Goal: Check status: Check status

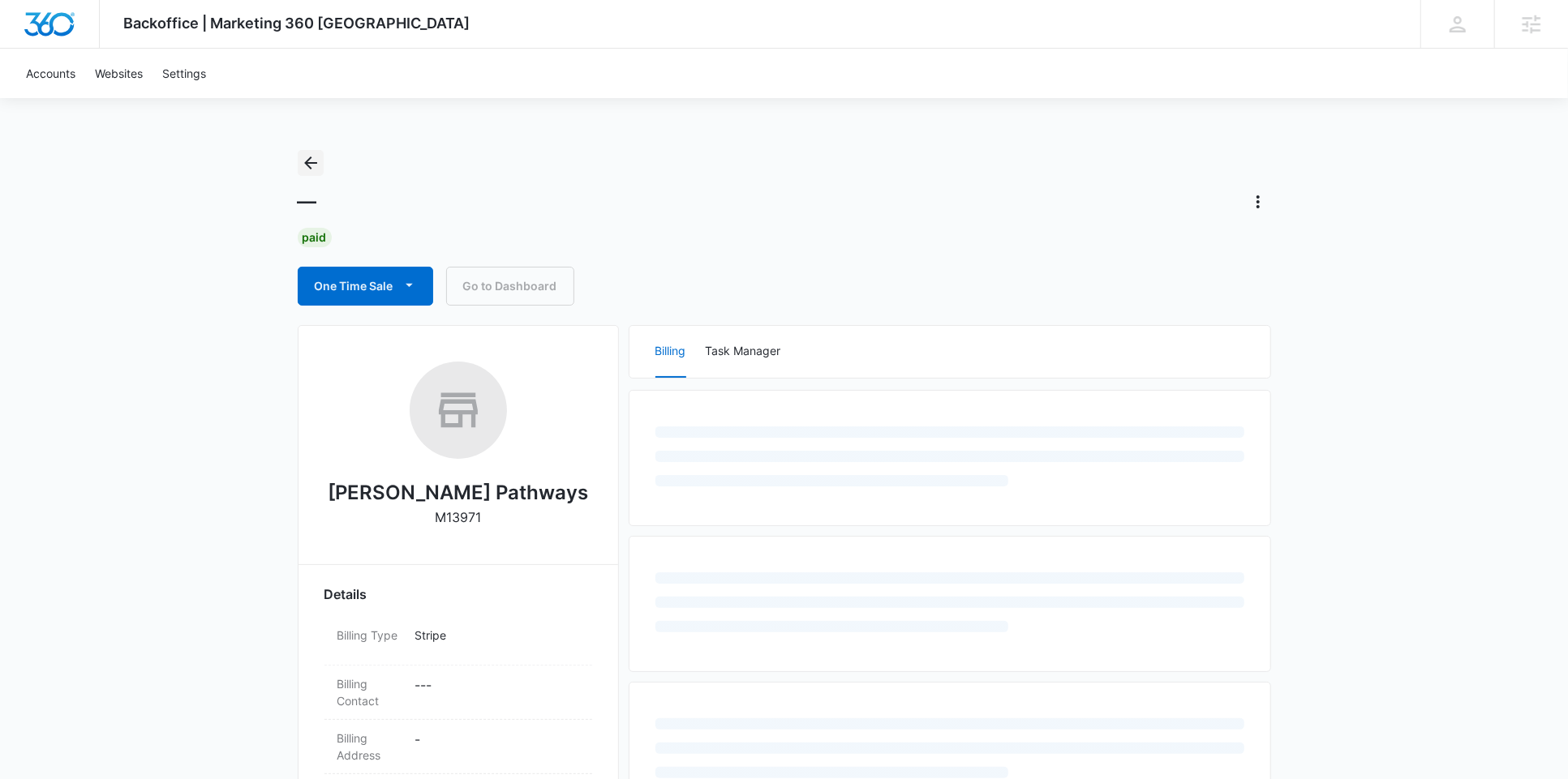
click at [309, 164] on icon "Back" at bounding box center [311, 163] width 20 height 20
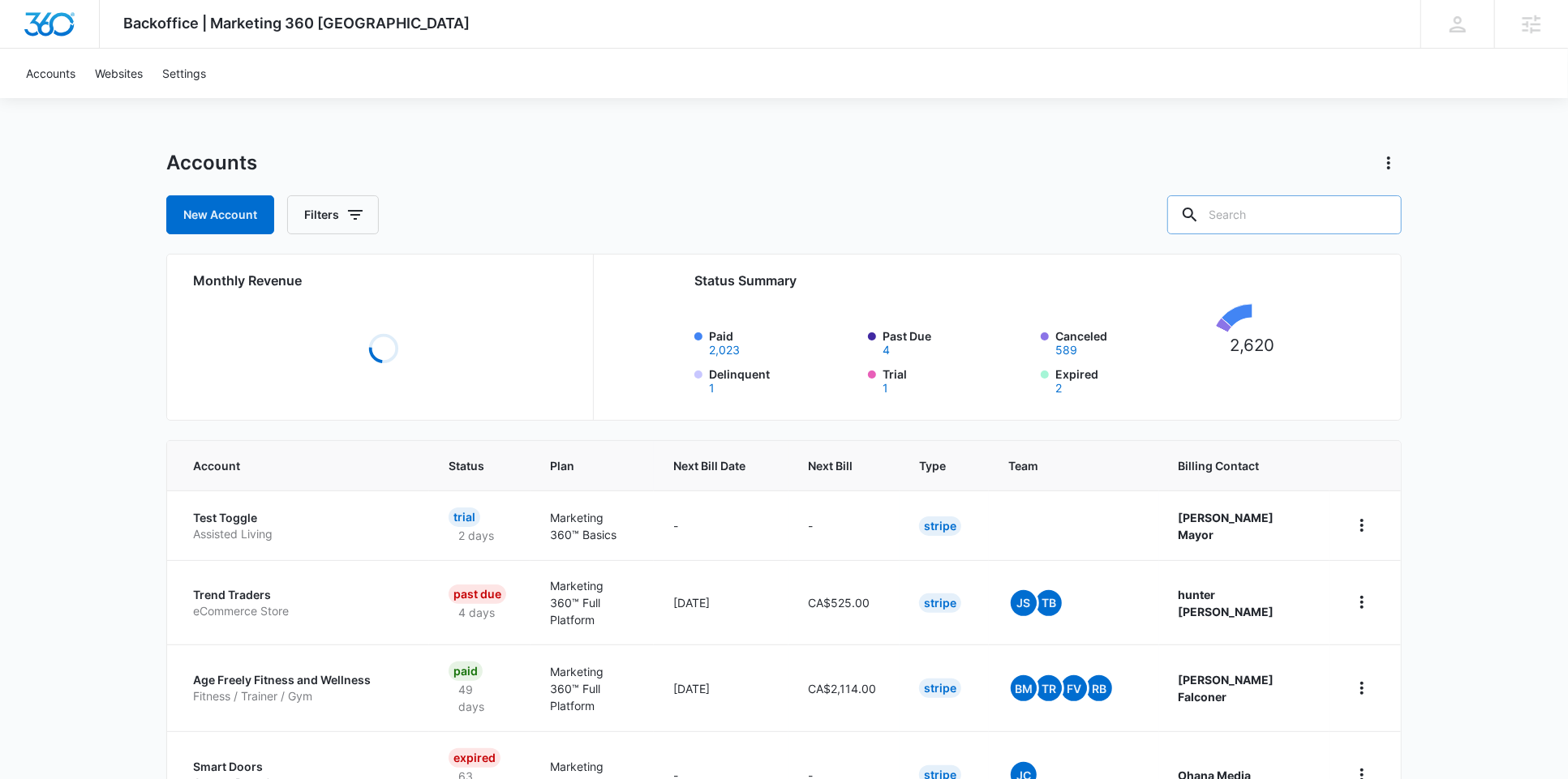
click at [1281, 216] on input "text" at bounding box center [1284, 215] width 234 height 39
paste input "M50620"
click at [1238, 220] on input "M50620" at bounding box center [1272, 215] width 259 height 39
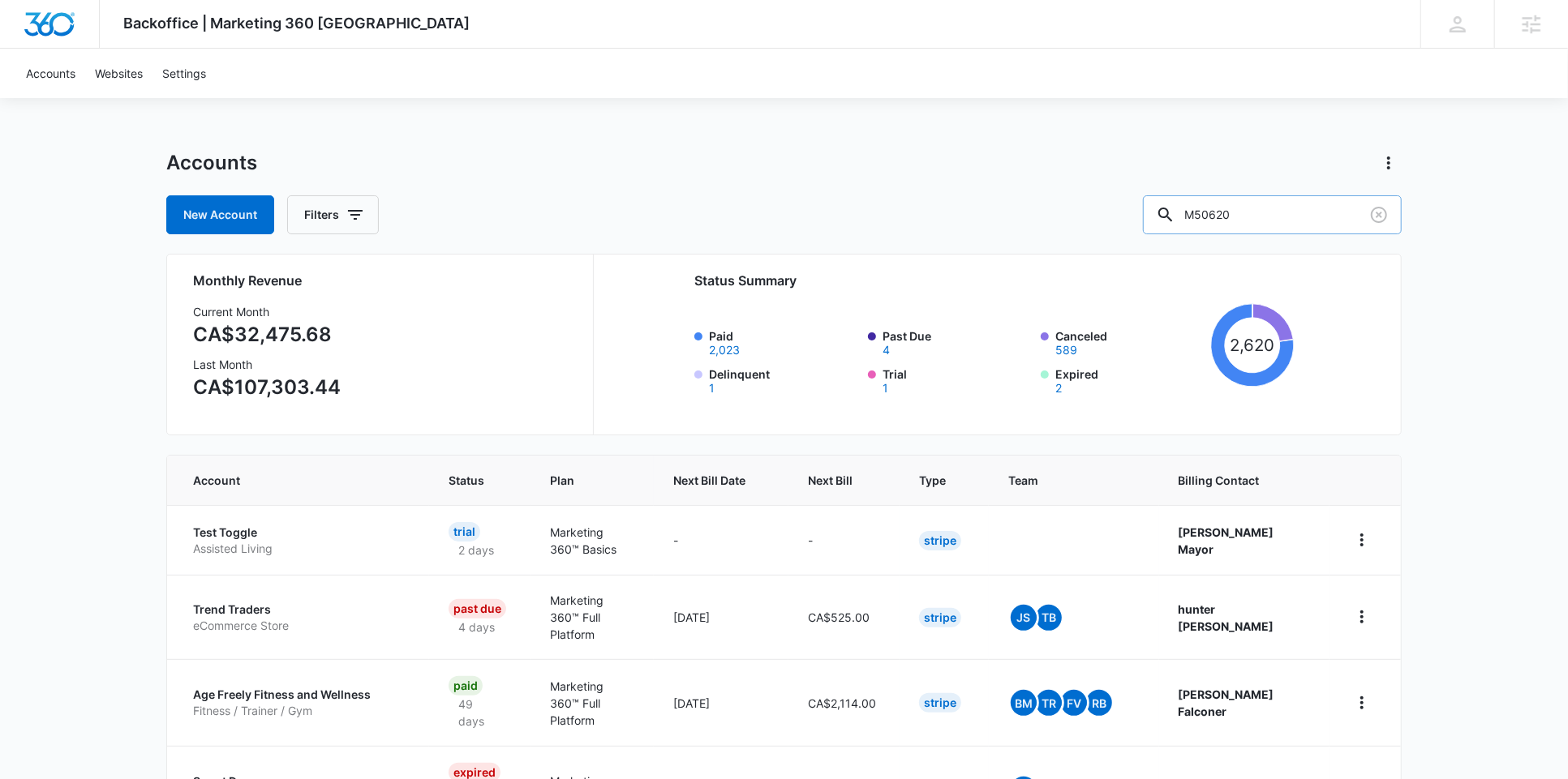
click at [1303, 216] on input "M50620" at bounding box center [1272, 215] width 259 height 39
type input "M50620"
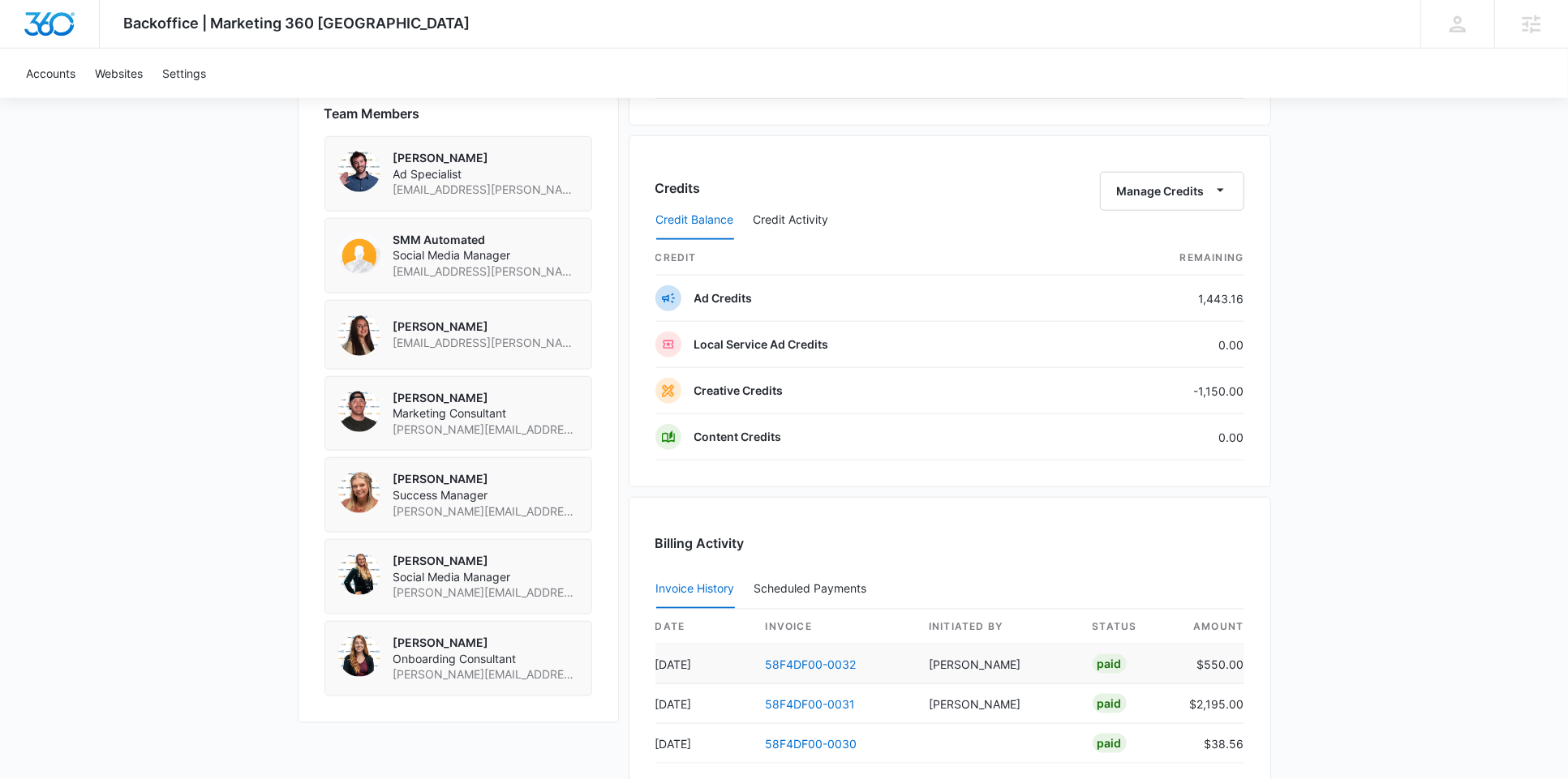
scroll to position [1168, 0]
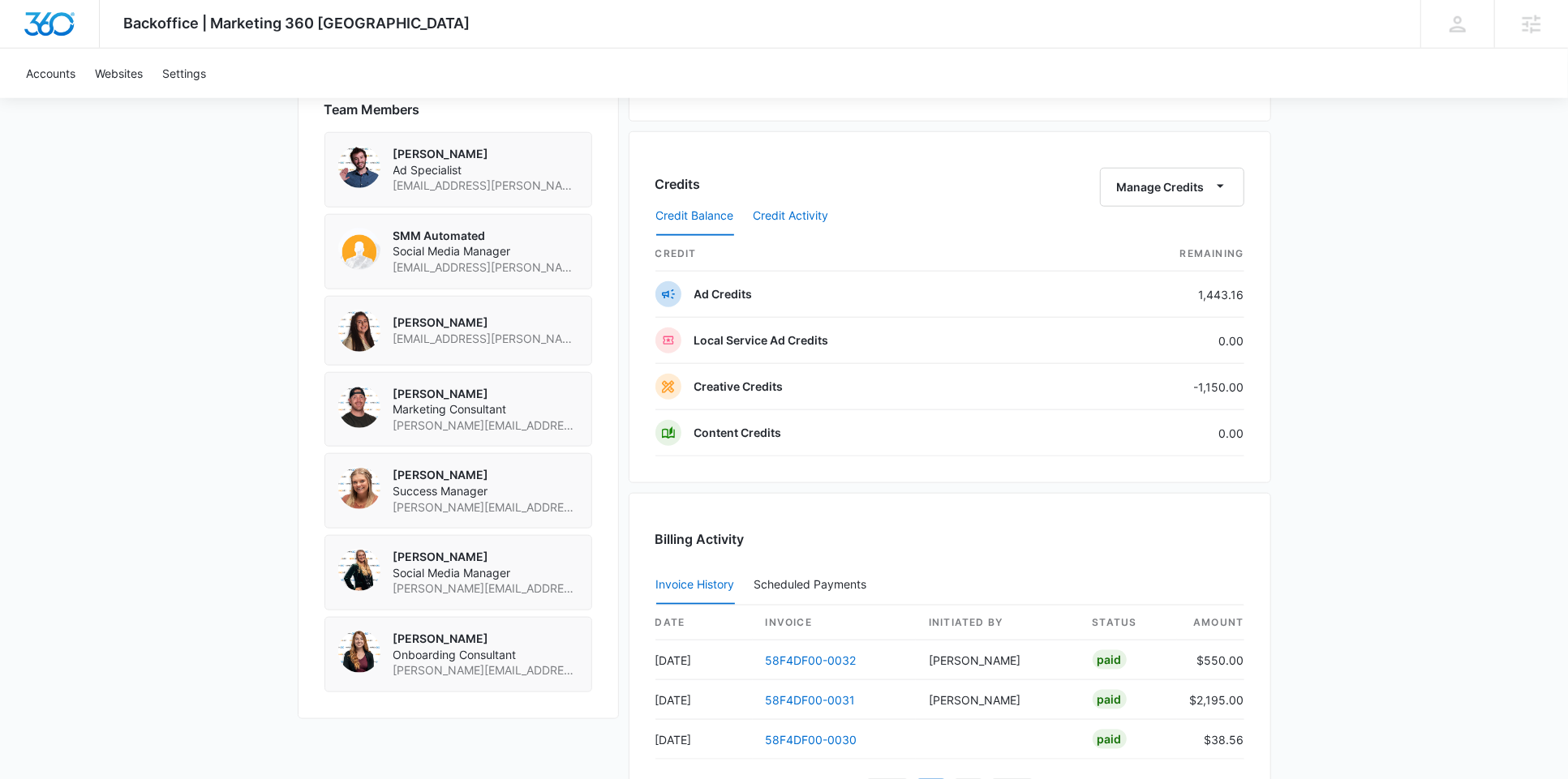
click at [791, 199] on button "Credit Activity" at bounding box center [791, 217] width 75 height 39
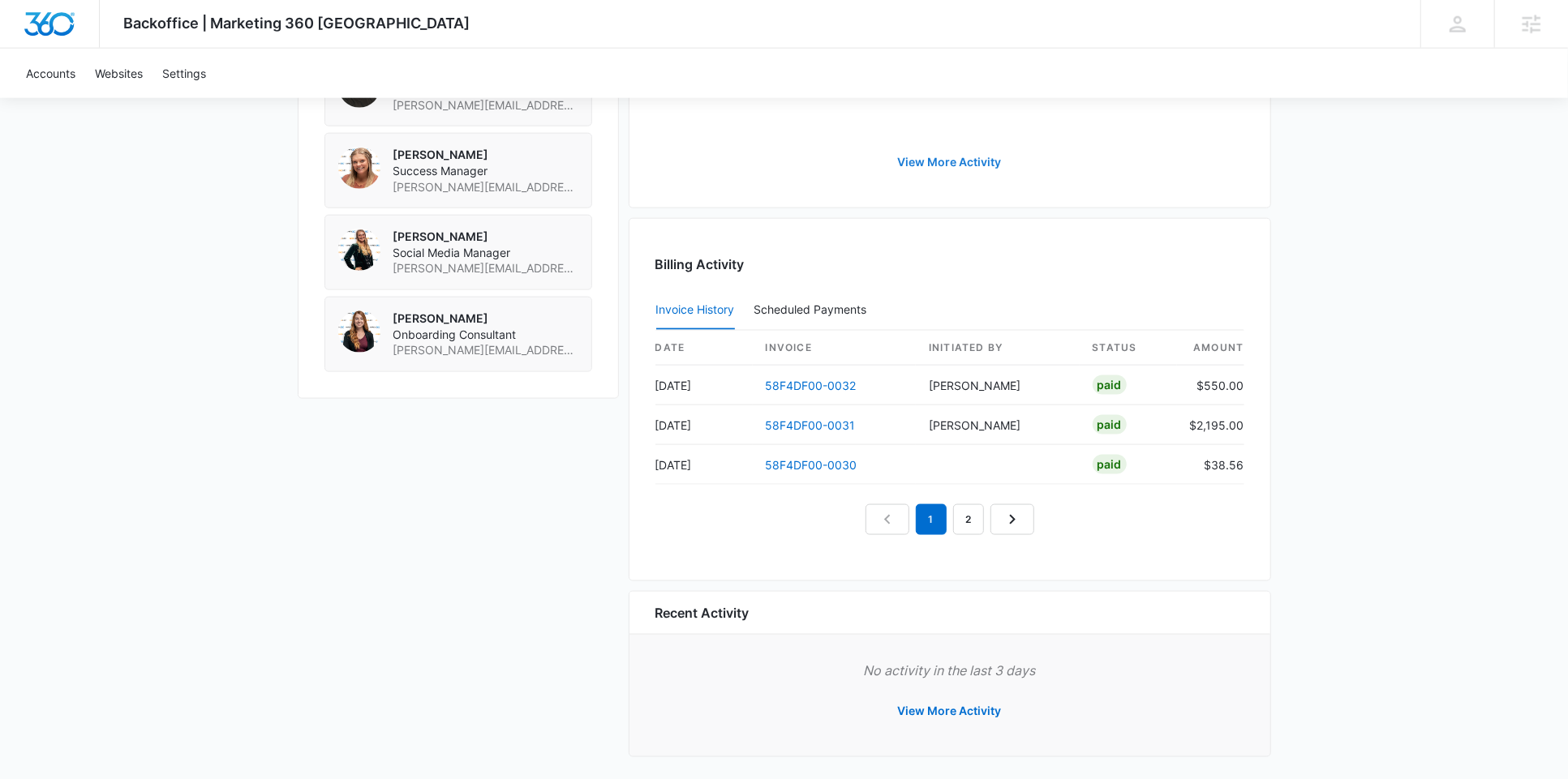
scroll to position [1489, 0]
click at [809, 379] on link "58F4DF00-0032" at bounding box center [811, 385] width 91 height 14
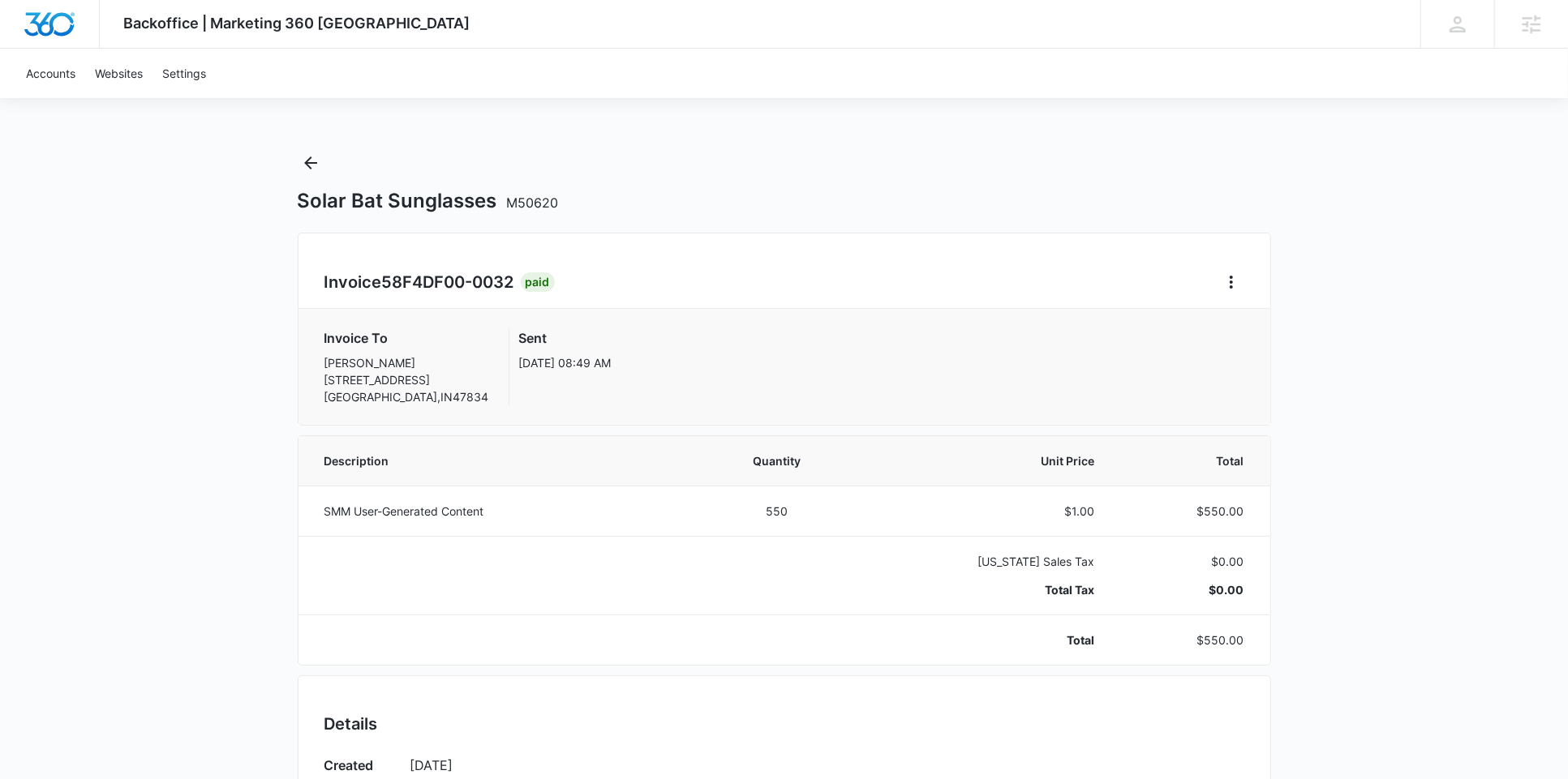
click at [321, 180] on div "Solar Bat Sunglasses M50620" at bounding box center [784, 181] width 973 height 63
click at [309, 166] on icon "Back" at bounding box center [311, 163] width 13 height 13
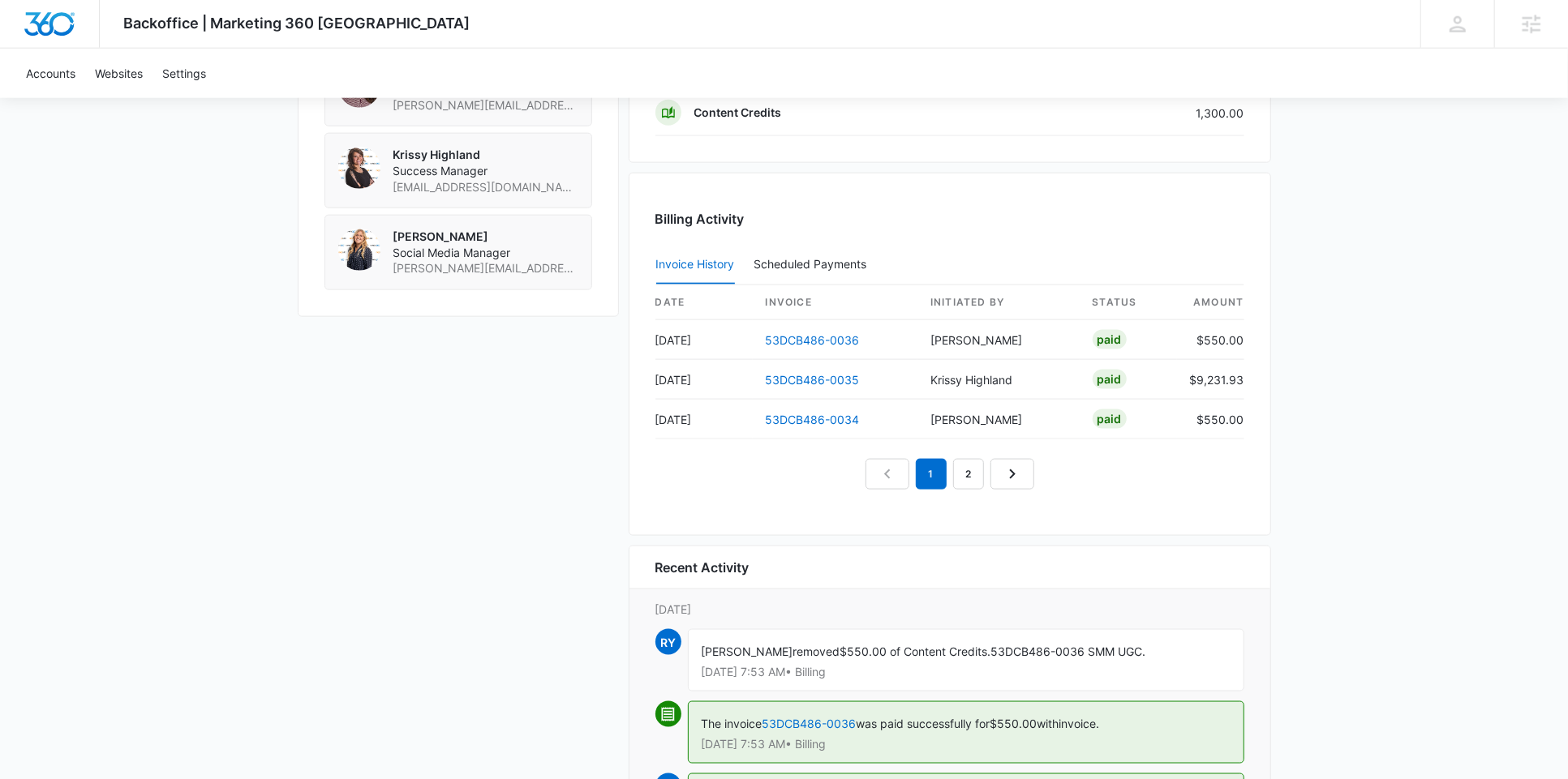
scroll to position [1494, 0]
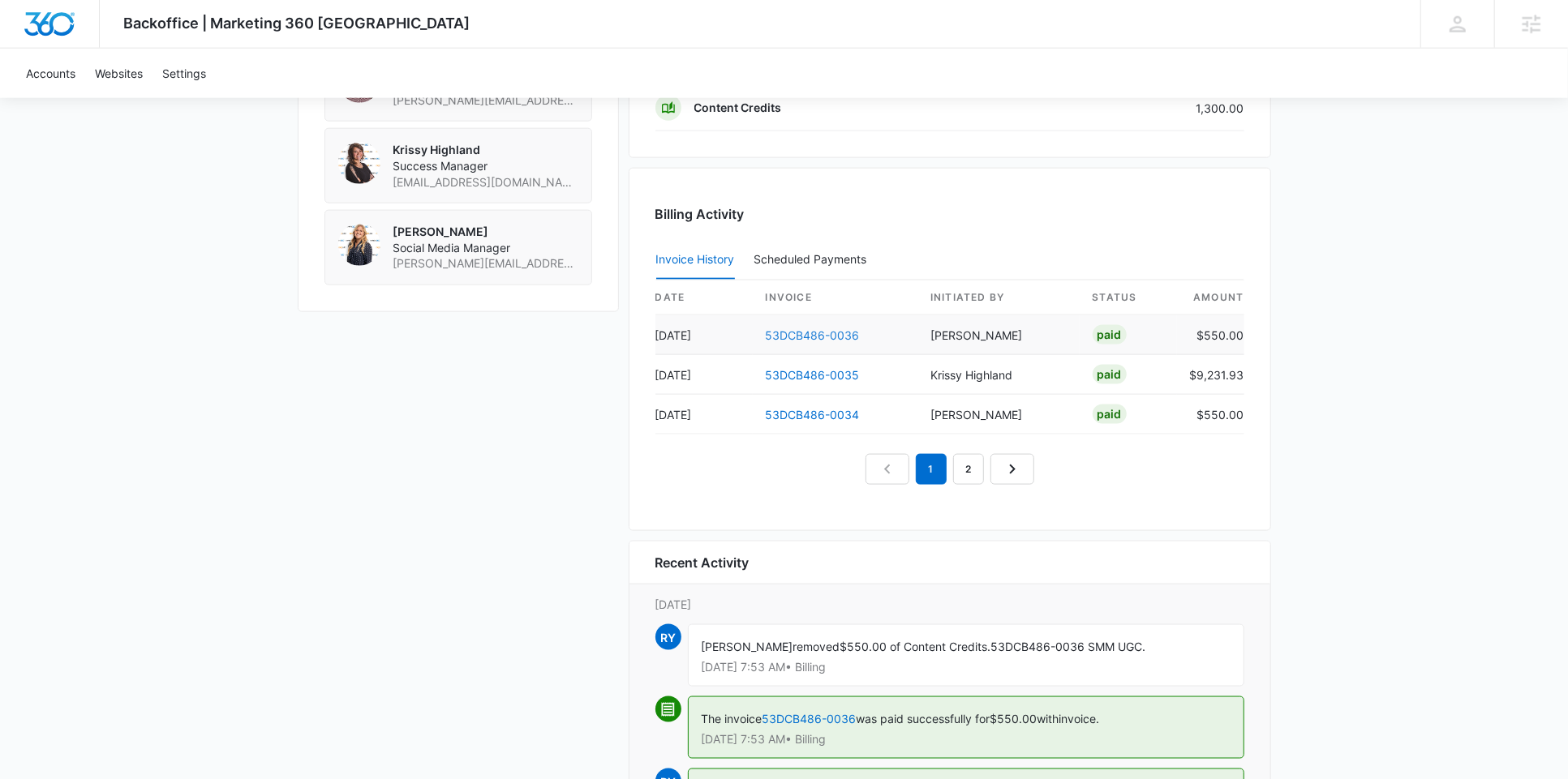
click at [795, 328] on link "53DCB486-0036" at bounding box center [813, 335] width 94 height 14
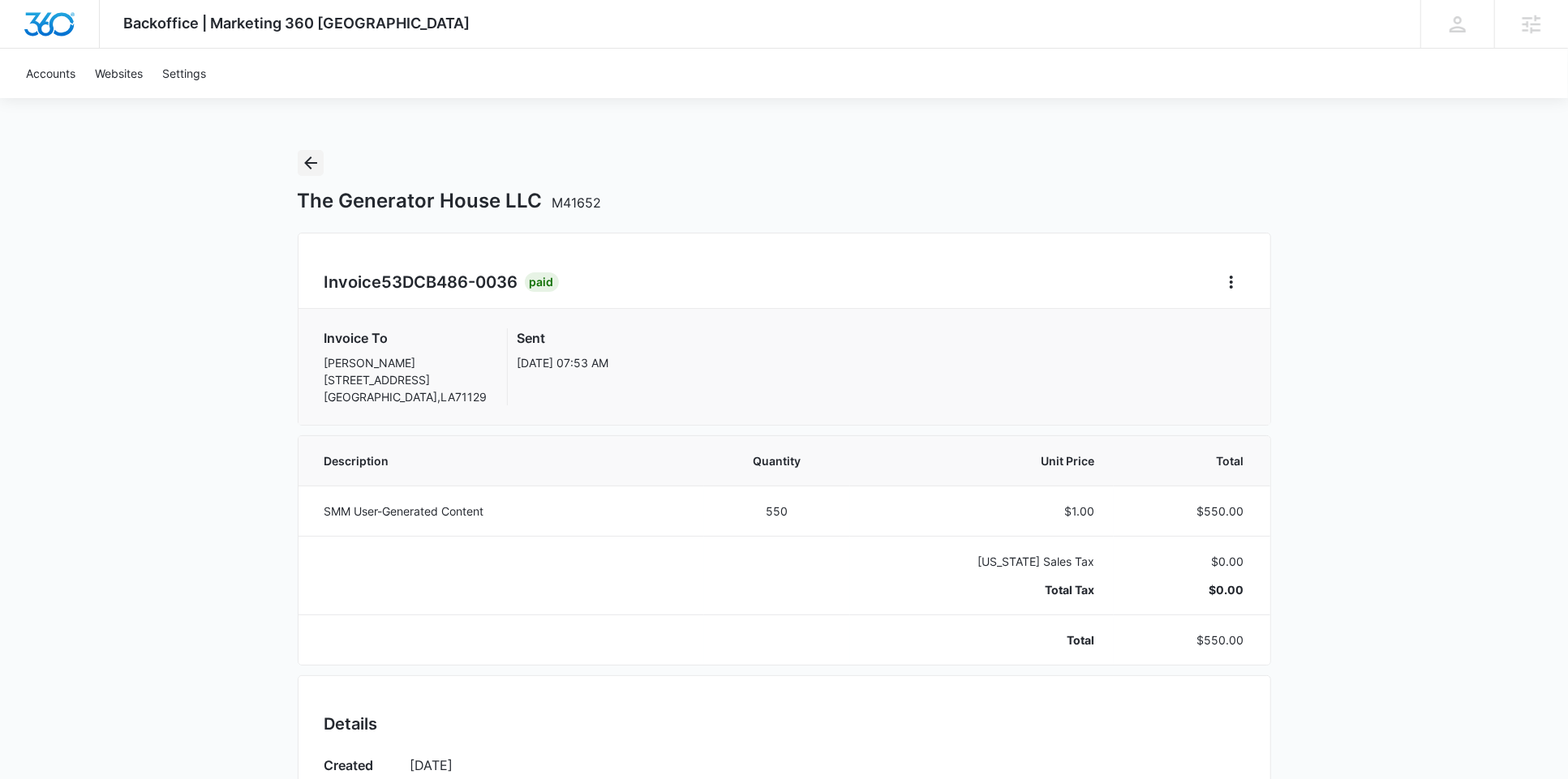
click at [307, 164] on icon "Back" at bounding box center [311, 163] width 13 height 13
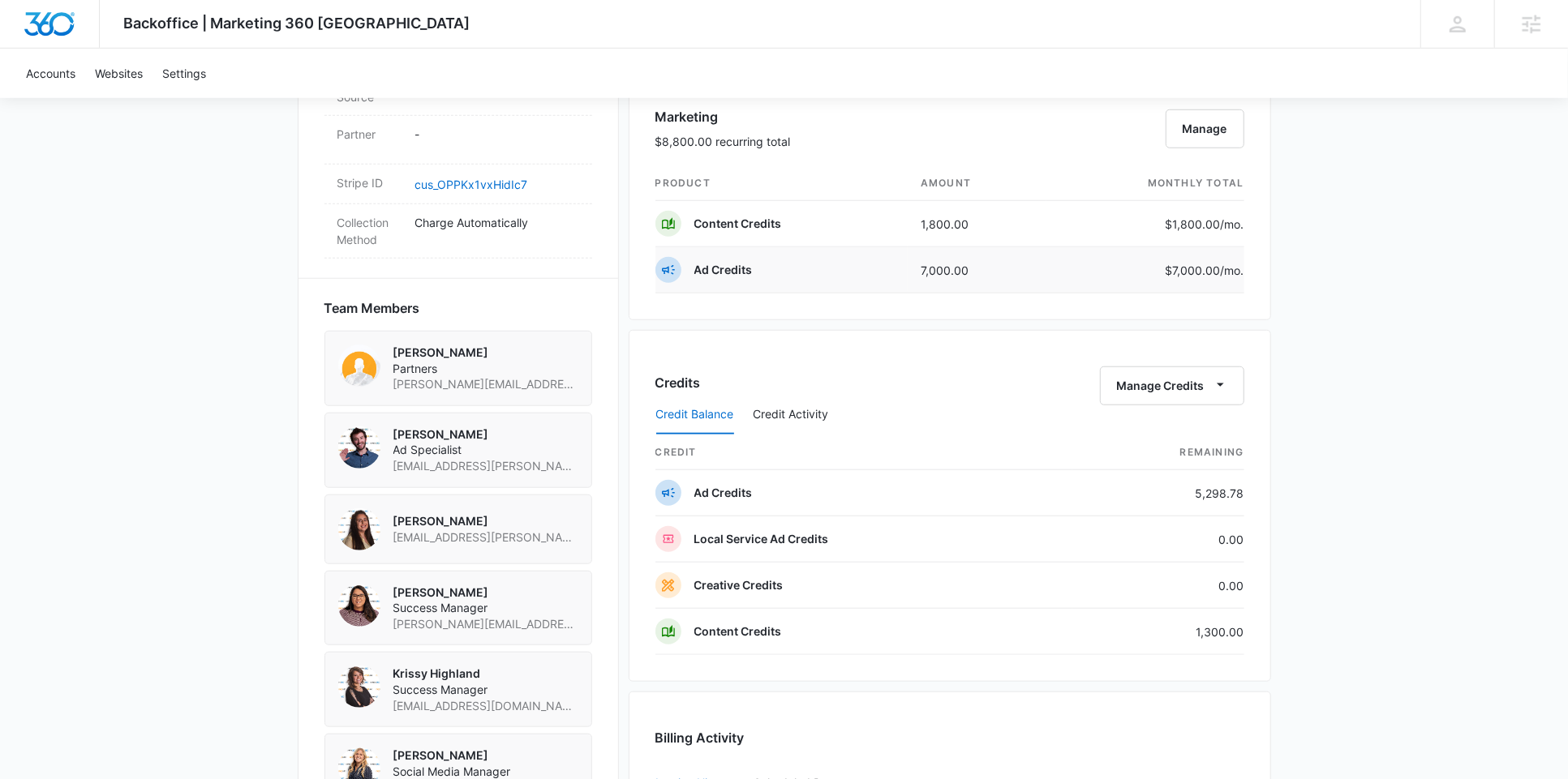
scroll to position [1024, 0]
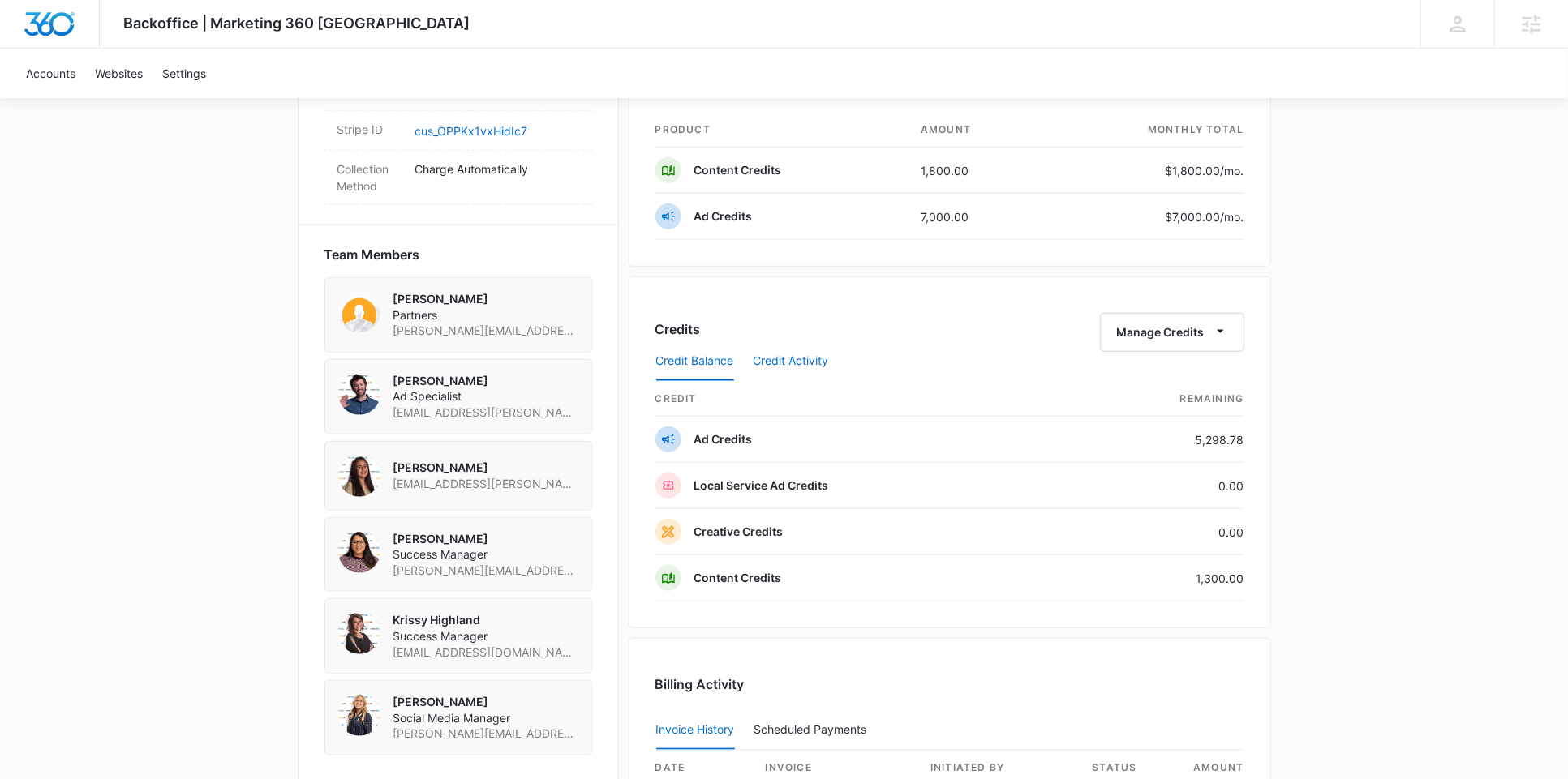
click at [791, 358] on button "Credit Activity" at bounding box center [791, 362] width 75 height 39
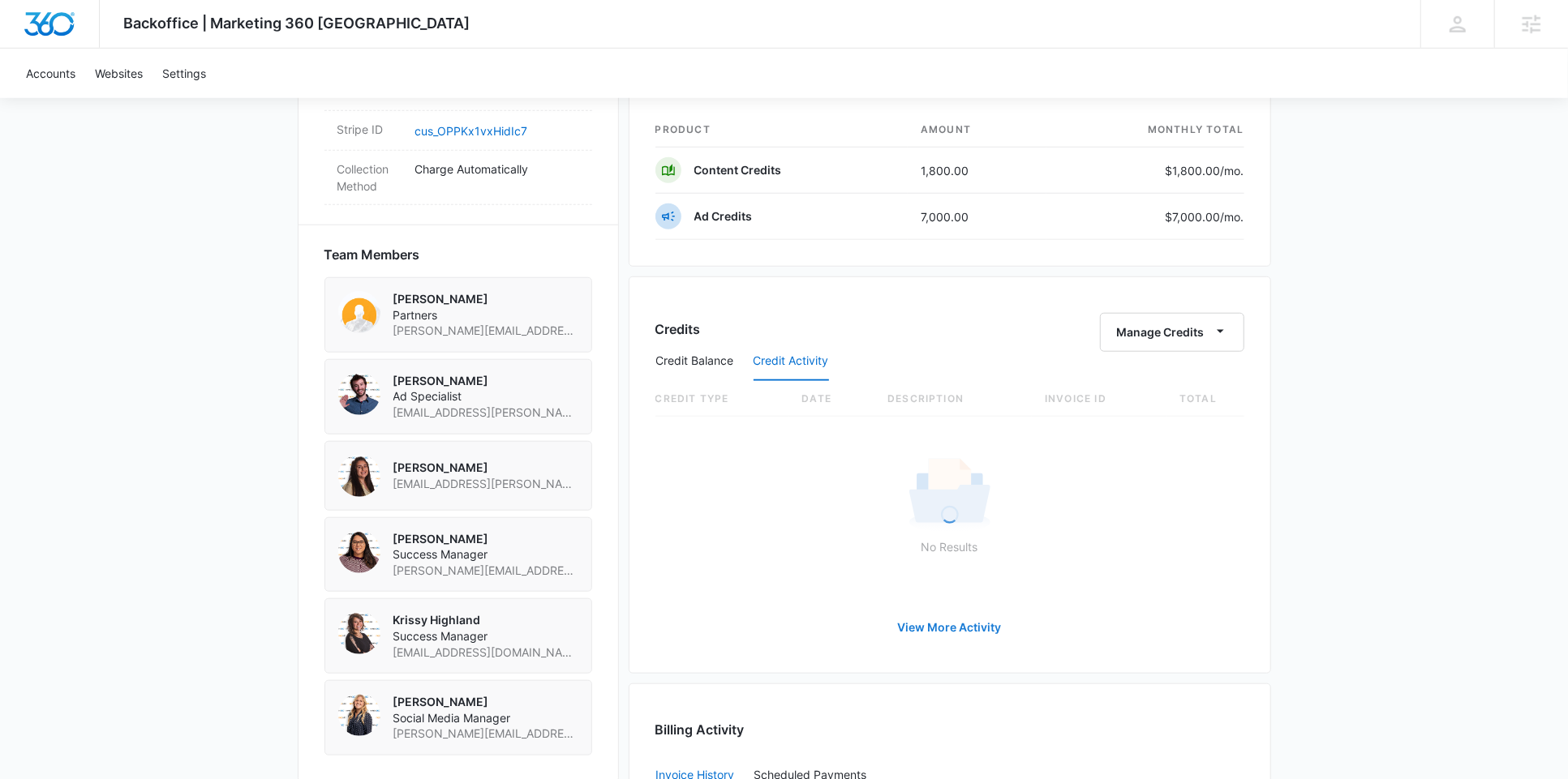
click at [930, 618] on button "View More Activity" at bounding box center [949, 628] width 137 height 39
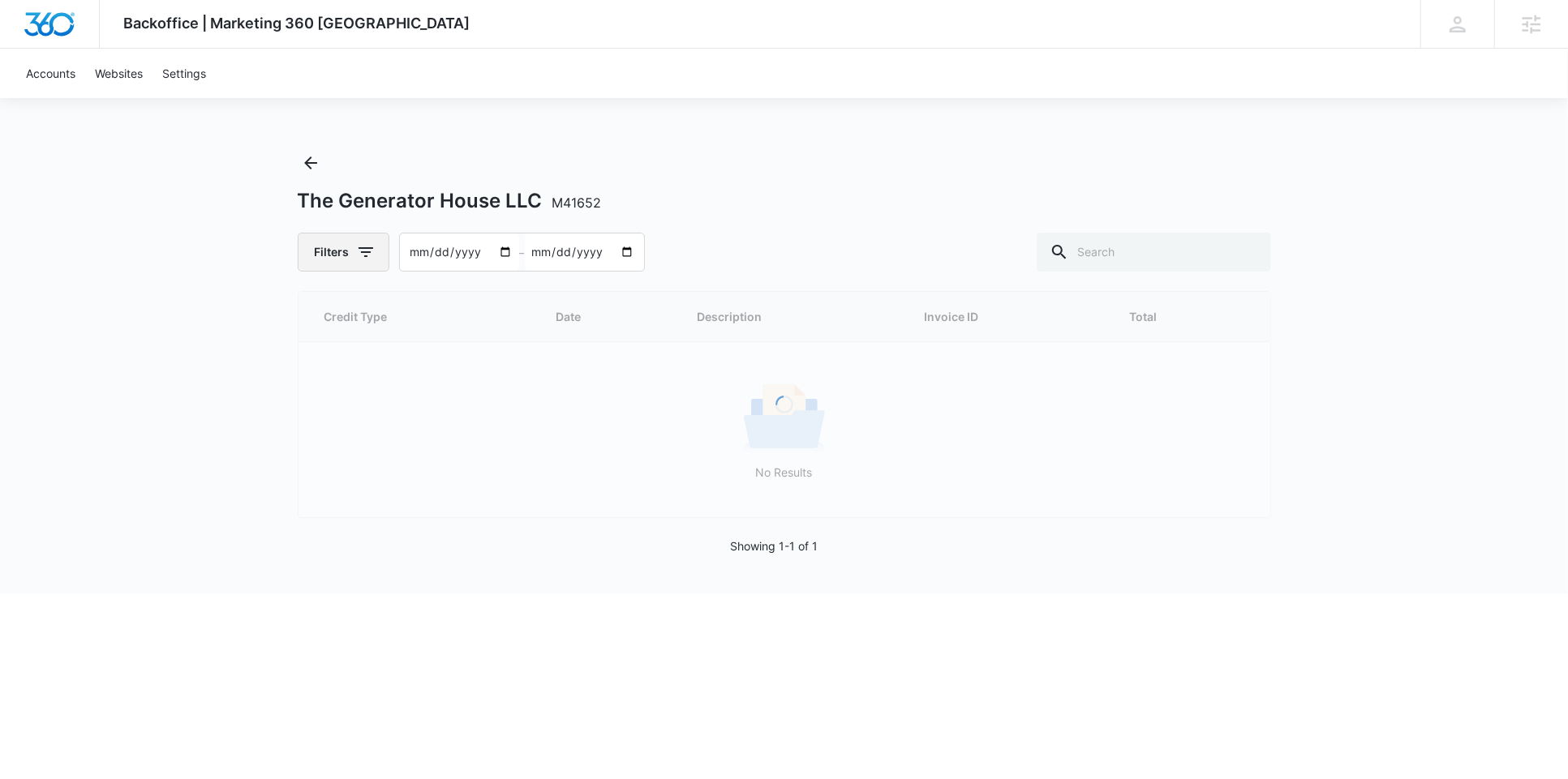
click at [357, 247] on icon "button" at bounding box center [366, 252] width 20 height 20
click at [370, 390] on label "Content Credits" at bounding box center [412, 387] width 187 height 17
click at [319, 388] on input "Content Credits" at bounding box center [318, 387] width 1 height 1
radio input "false"
radio input "true"
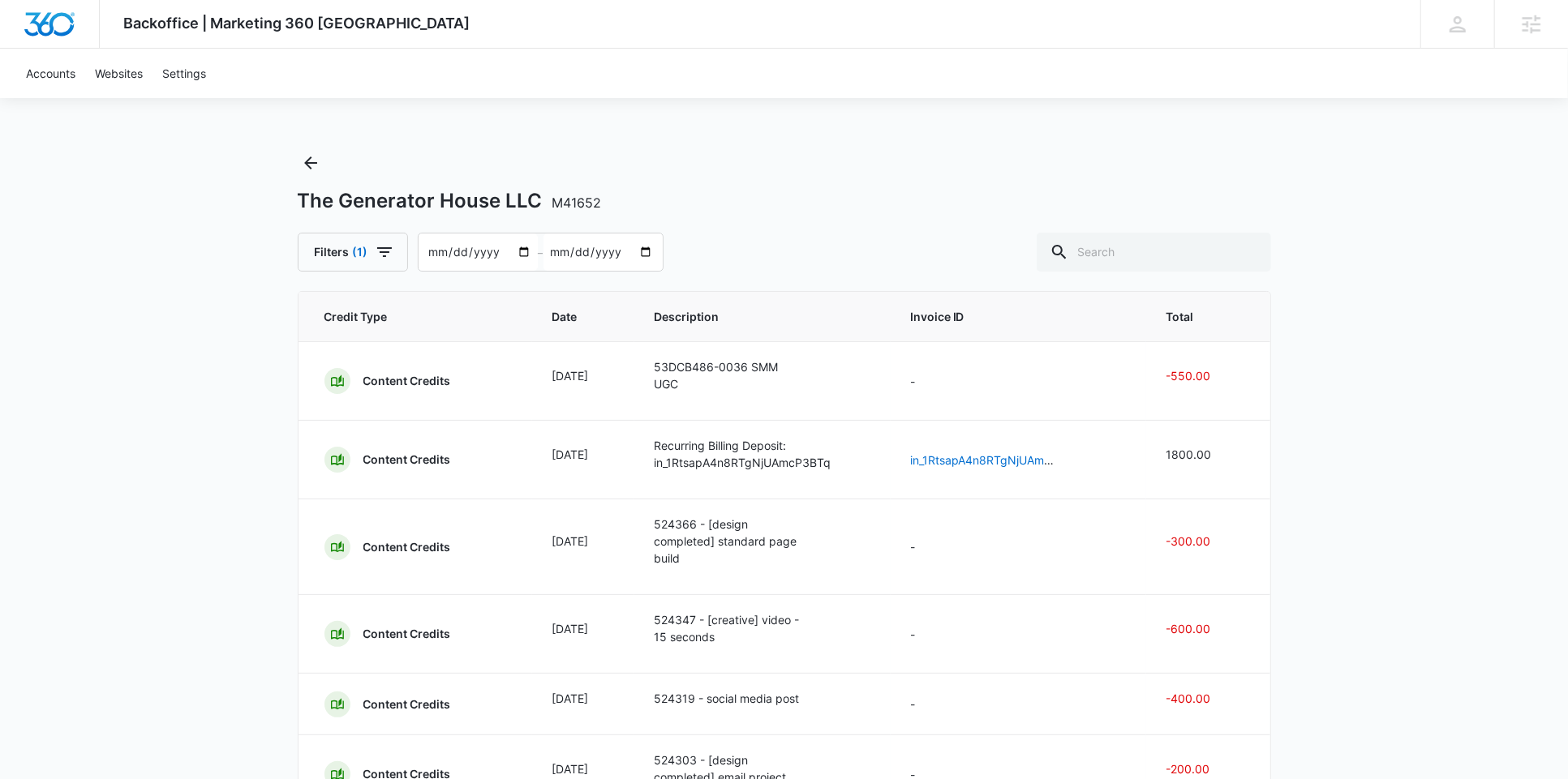
click at [776, 203] on div "The Generator House LLC M41652" at bounding box center [784, 201] width 973 height 25
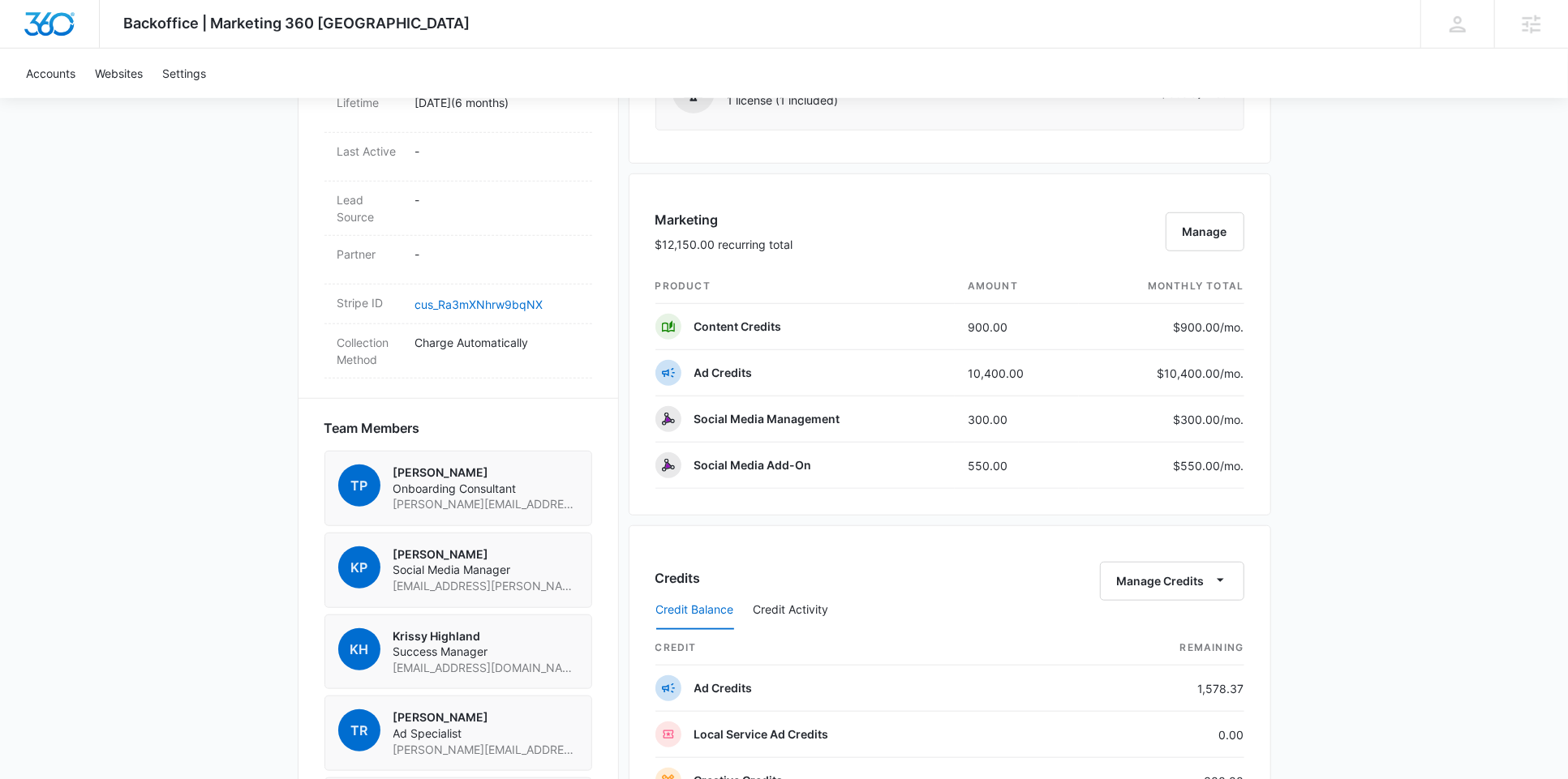
scroll to position [941, 0]
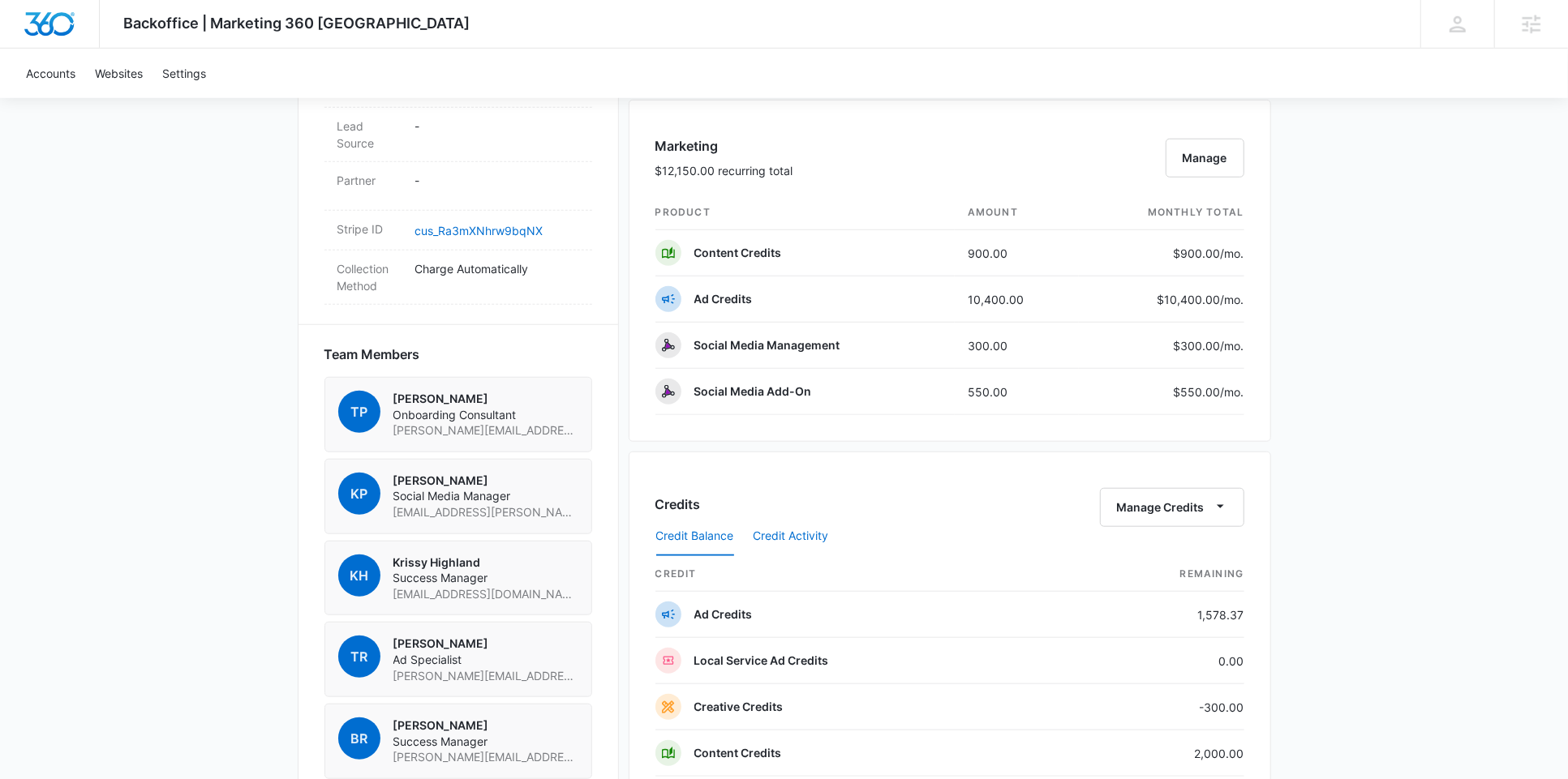
click at [796, 522] on button "Credit Activity" at bounding box center [791, 537] width 75 height 39
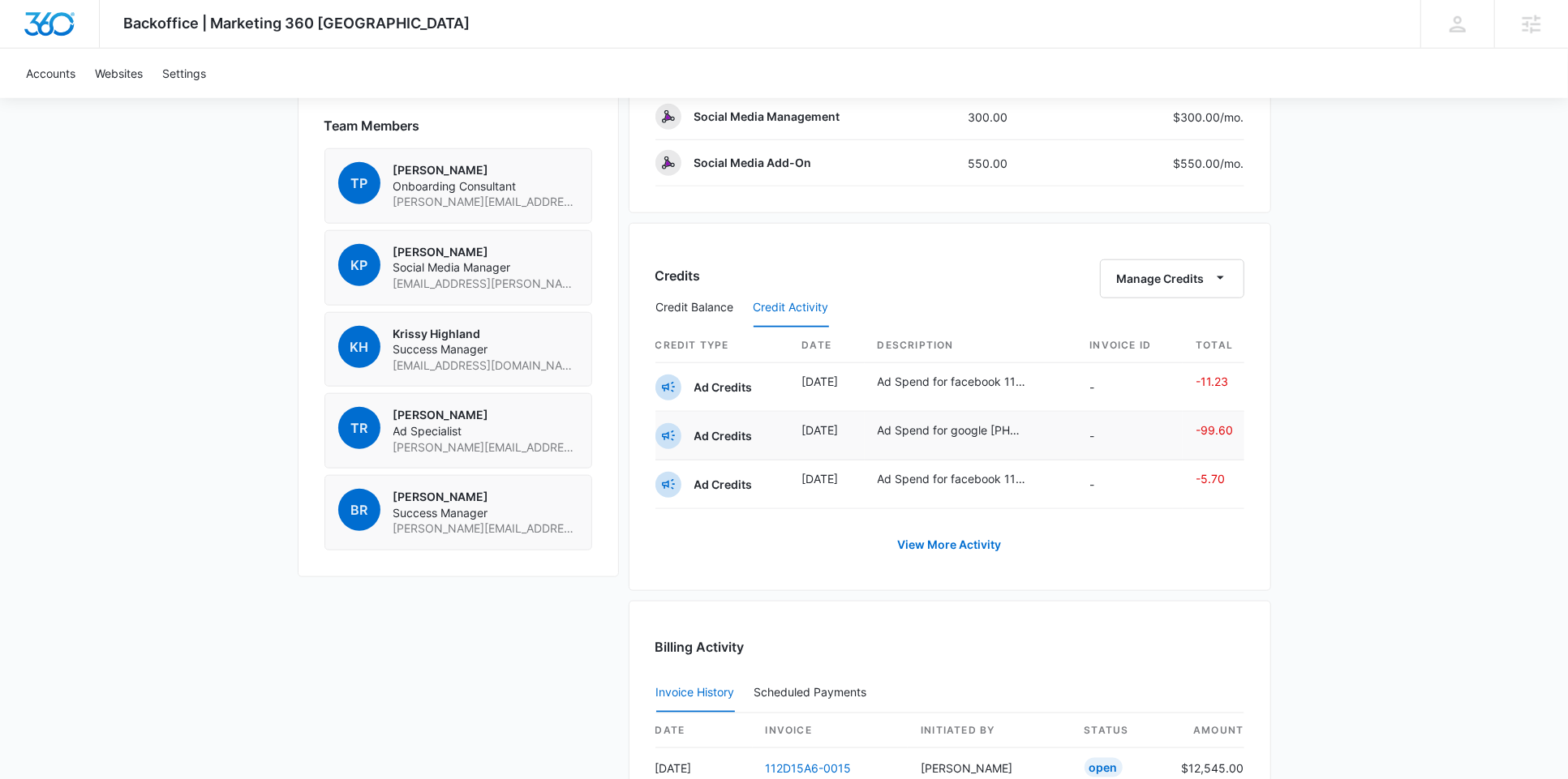
scroll to position [1182, 0]
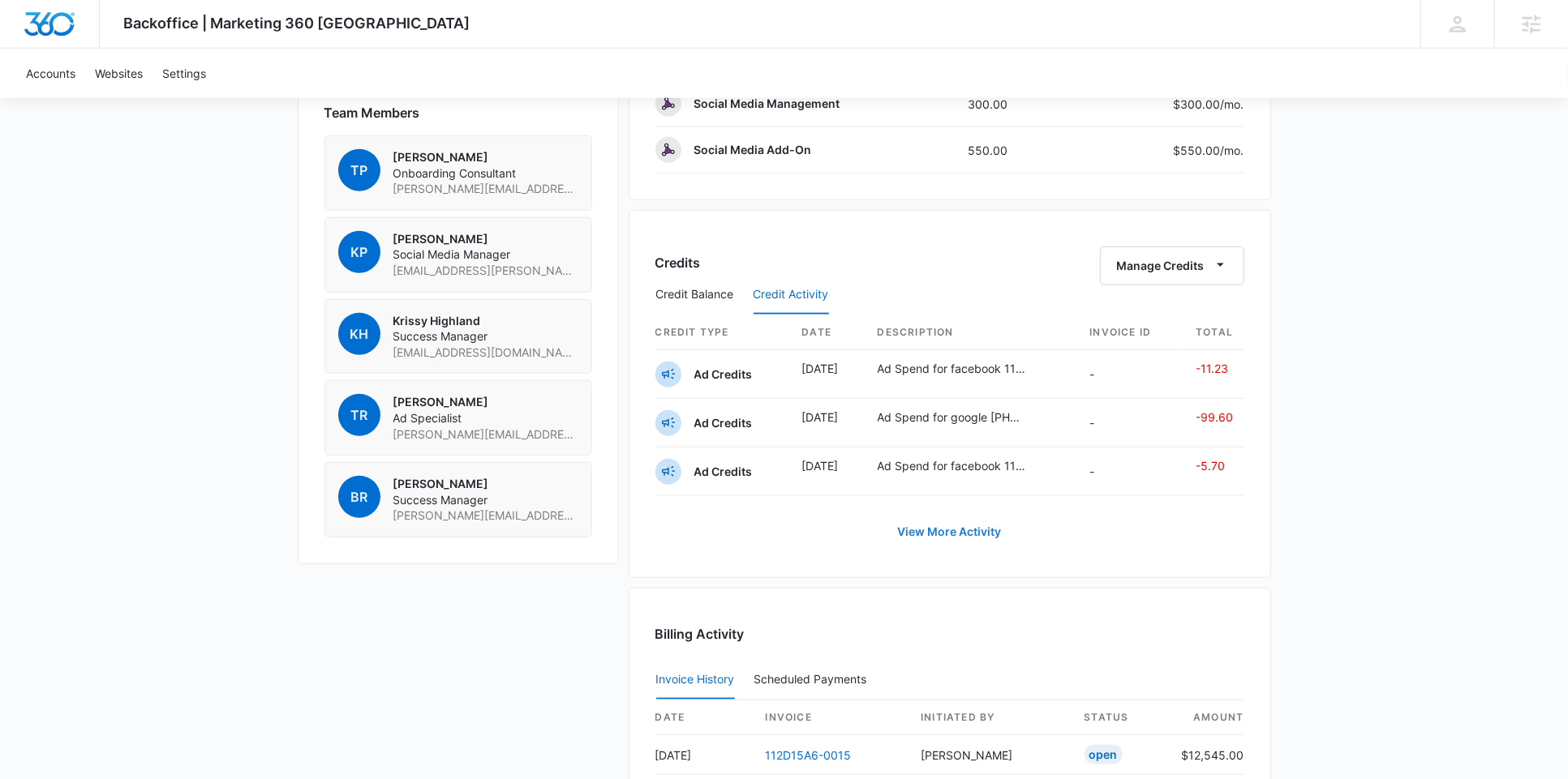
click at [933, 527] on button "View More Activity" at bounding box center [949, 532] width 137 height 39
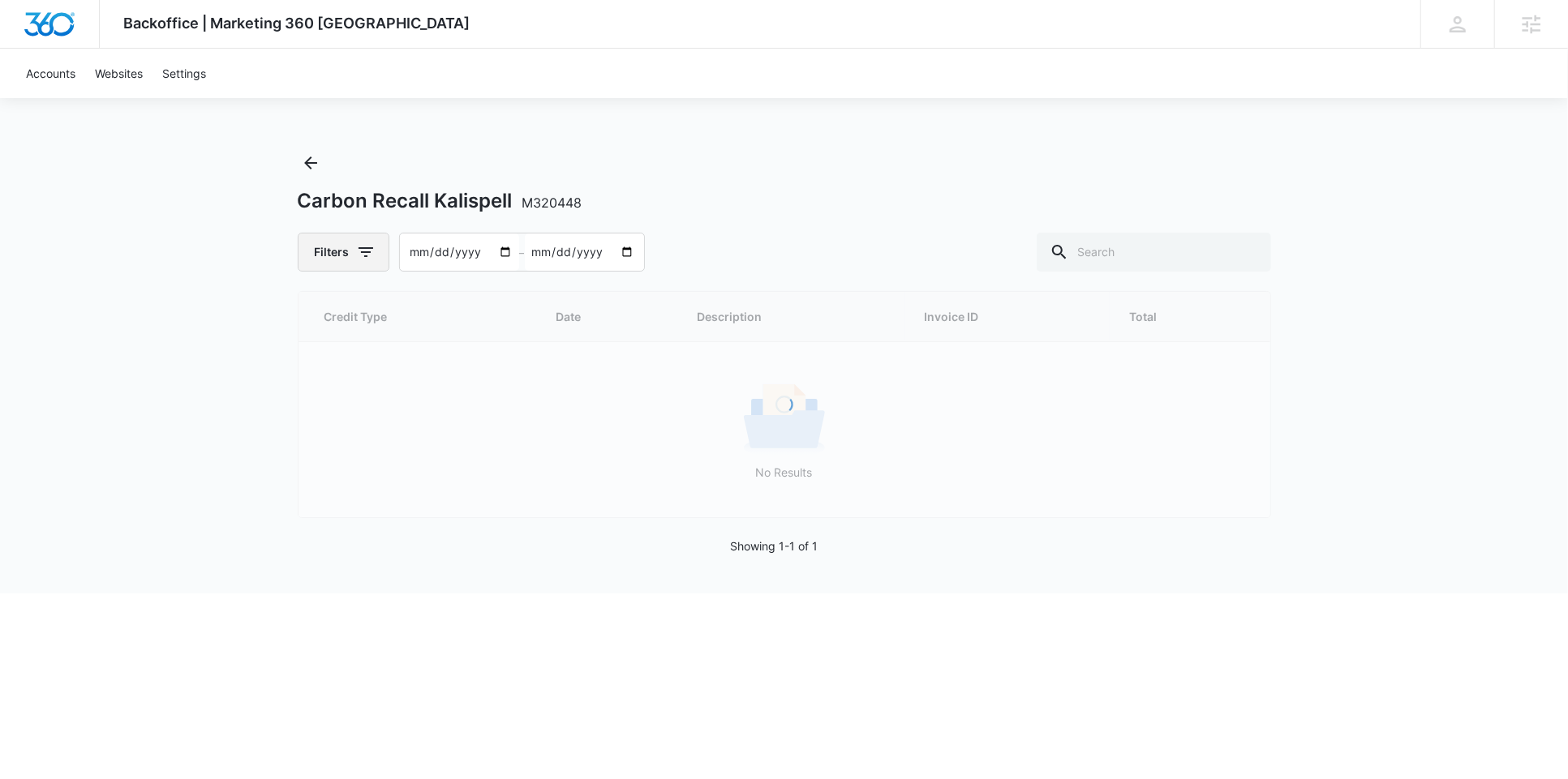
click at [356, 253] on icon "button" at bounding box center [366, 252] width 20 height 20
click at [364, 382] on label "Content Credits" at bounding box center [412, 387] width 187 height 17
click at [319, 387] on input "Content Credits" at bounding box center [318, 387] width 1 height 1
radio input "false"
radio input "true"
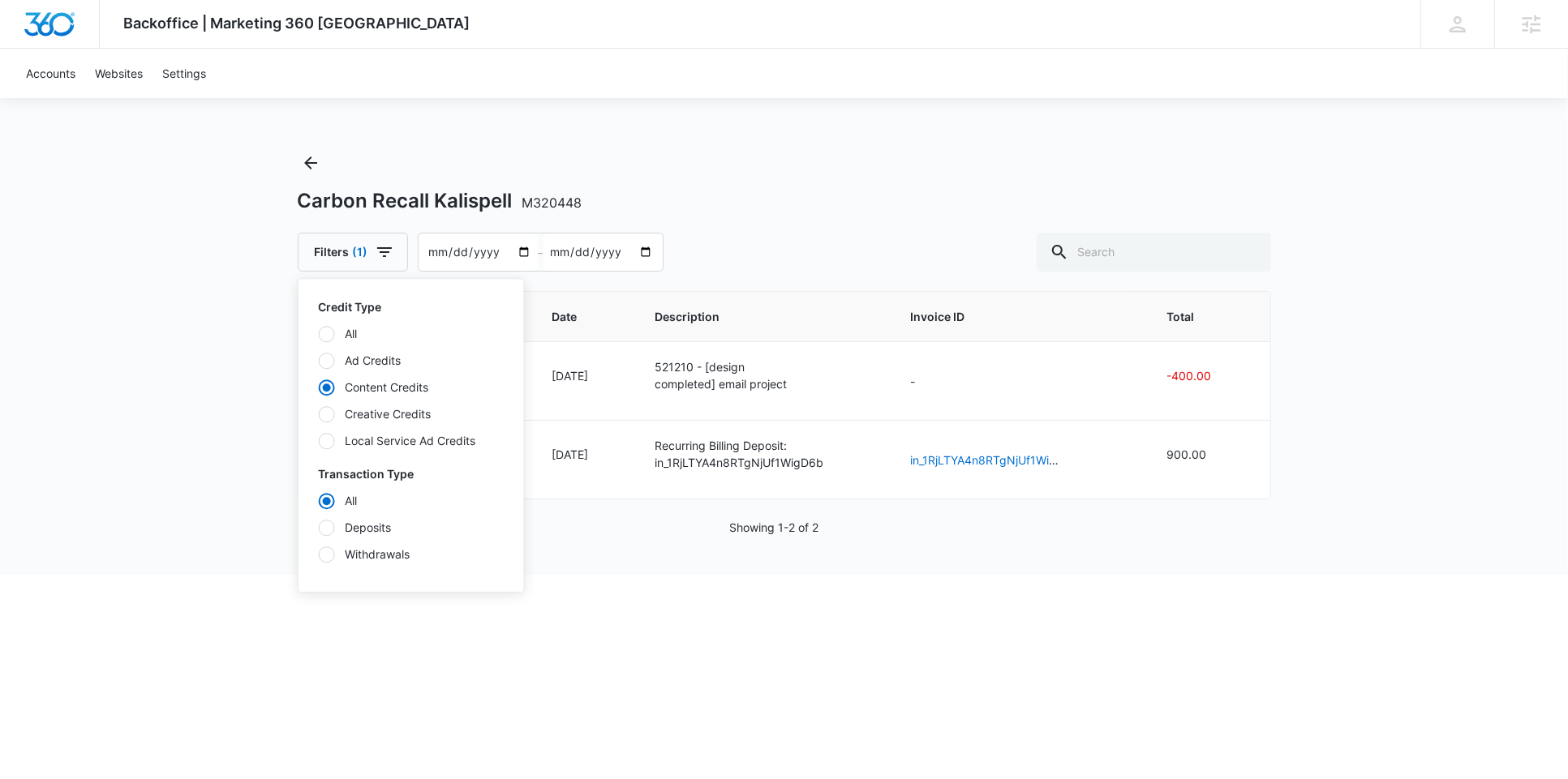
click at [862, 224] on div "Carbon Recall Kalispell M320448 Filters (1) Credit Type All Ad Credits Content …" at bounding box center [784, 210] width 973 height 122
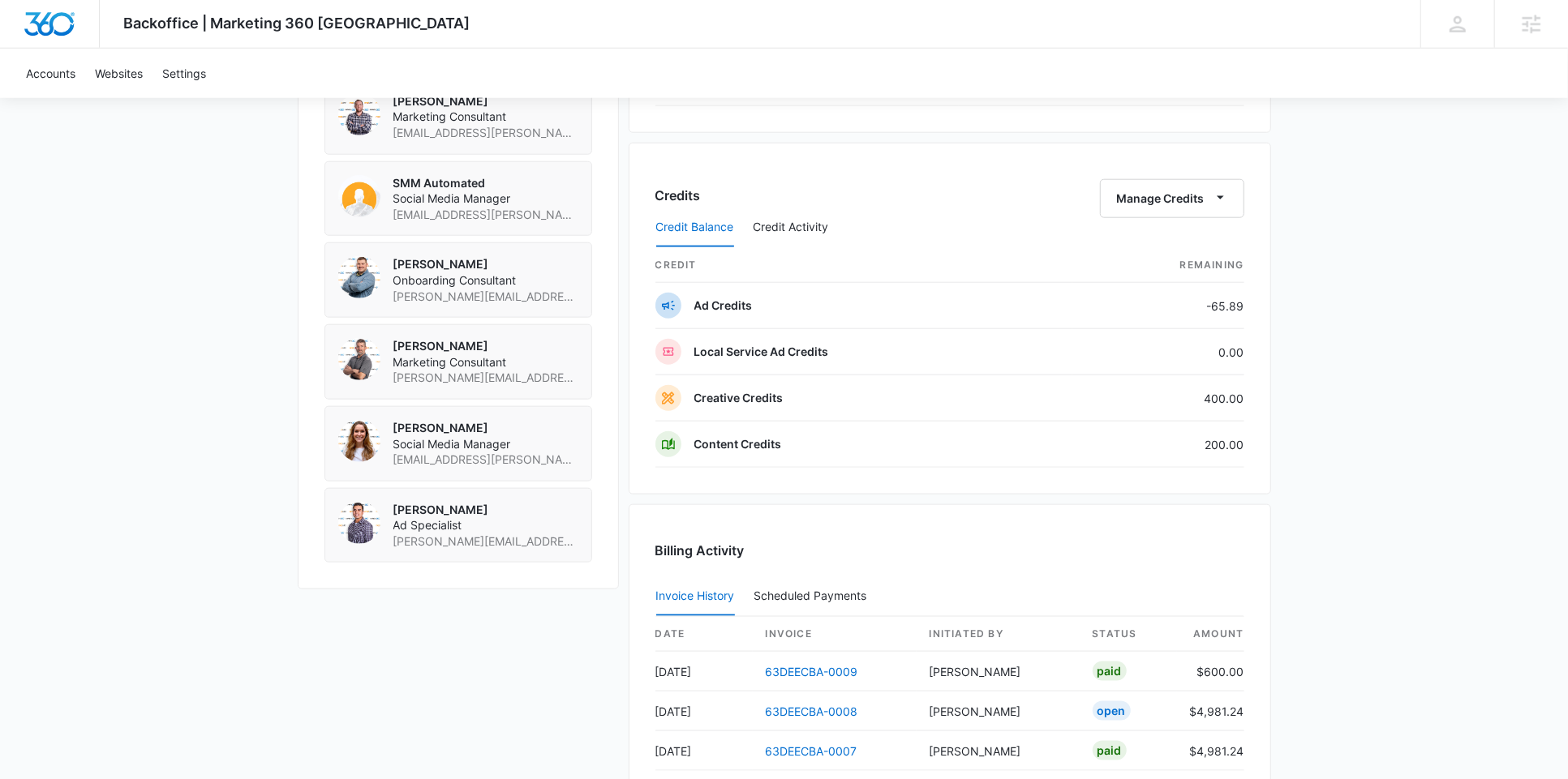
scroll to position [1306, 0]
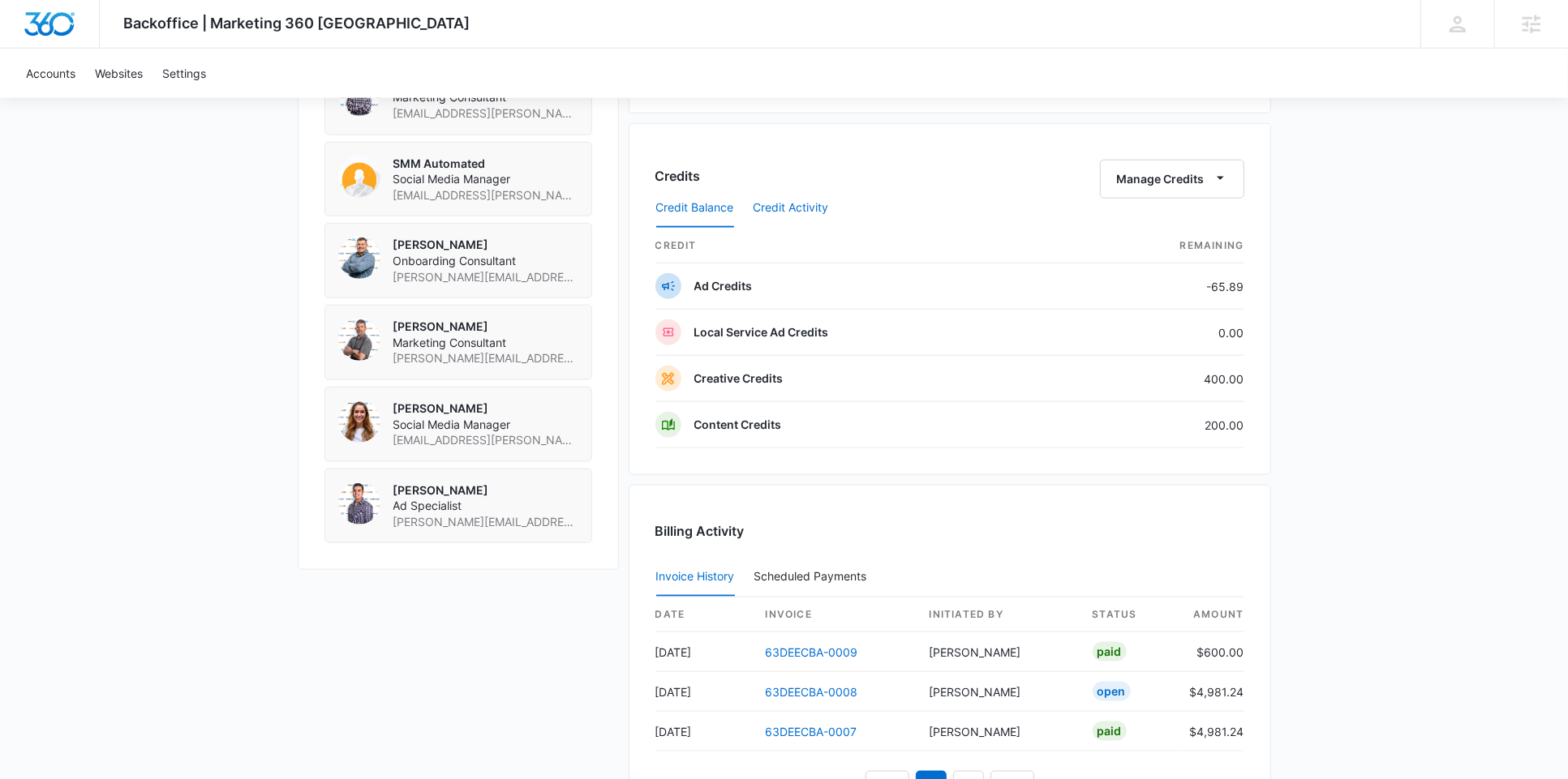
click at [807, 203] on button "Credit Activity" at bounding box center [791, 209] width 75 height 39
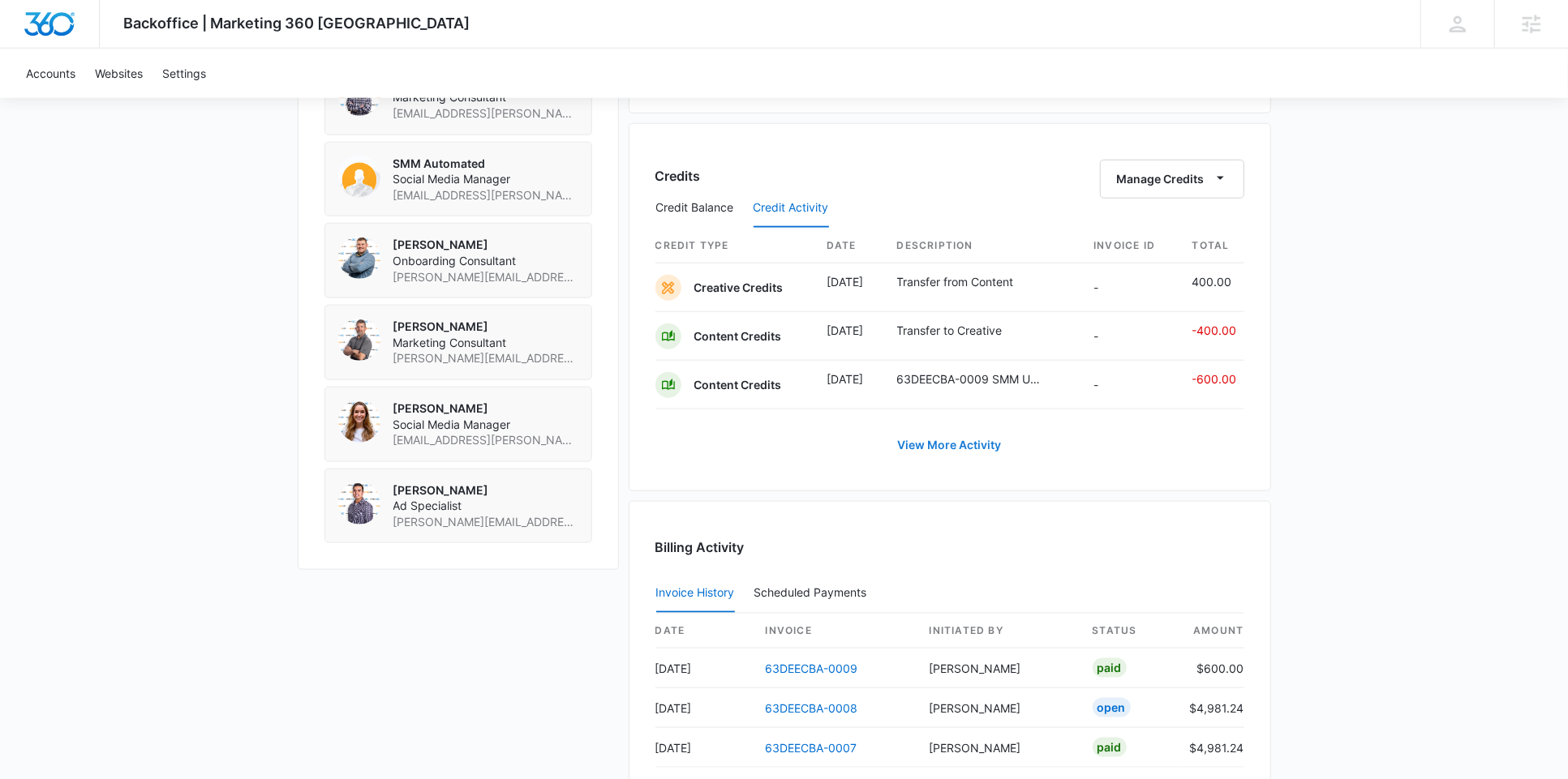
click at [933, 435] on button "View More Activity" at bounding box center [949, 445] width 137 height 39
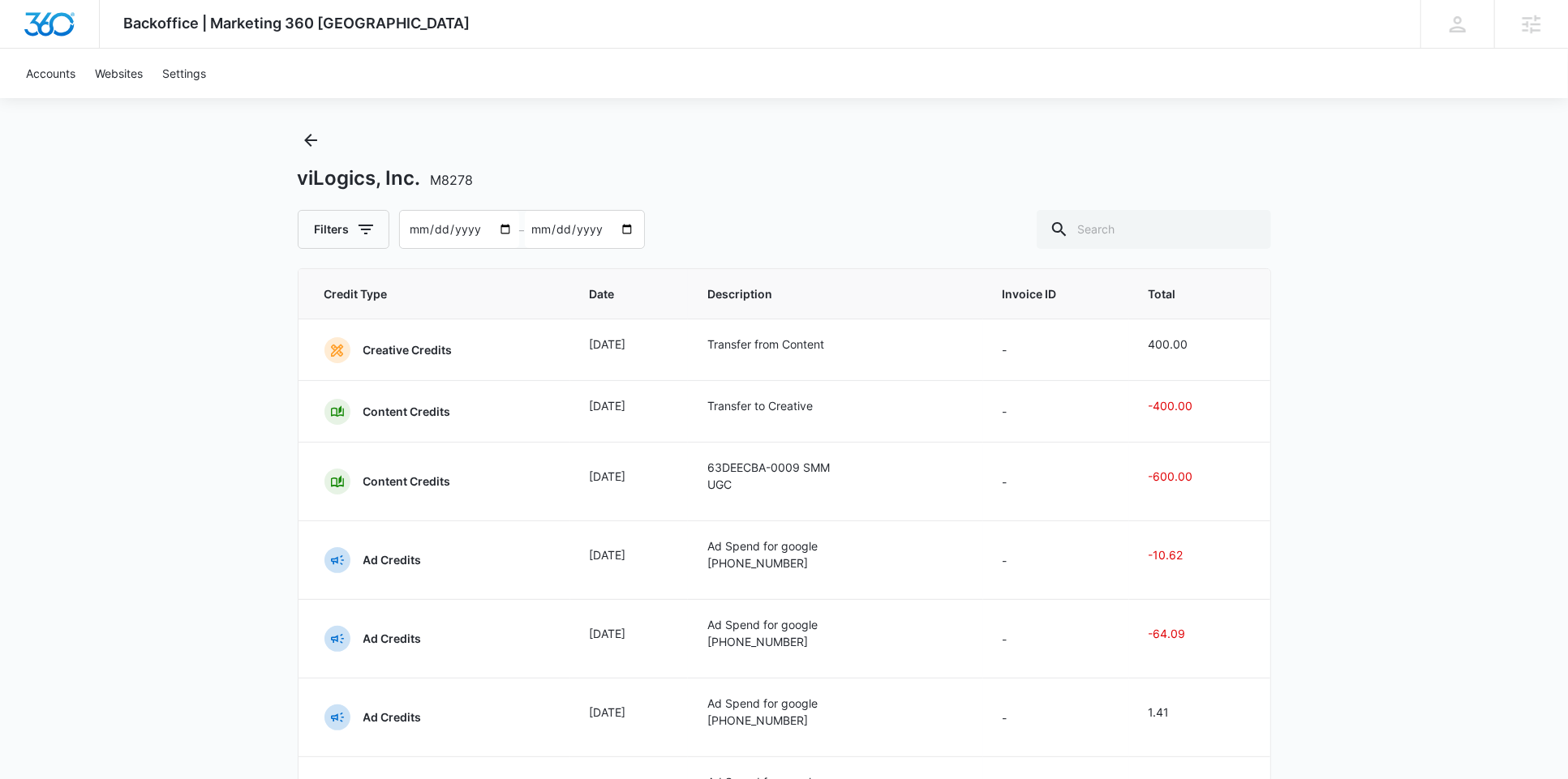
scroll to position [21, 0]
